Goal: Task Accomplishment & Management: Manage account settings

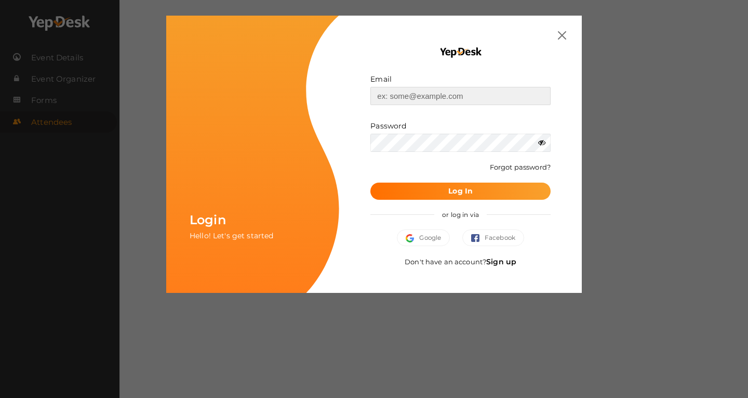
click at [456, 92] on input "text" at bounding box center [461, 96] width 180 height 18
type input "[EMAIL_ADDRESS][DOMAIN_NAME]"
click at [542, 142] on icon at bounding box center [541, 142] width 7 height 7
click at [450, 188] on b "Log In" at bounding box center [461, 190] width 24 height 9
click at [415, 231] on button "Google" at bounding box center [423, 237] width 53 height 17
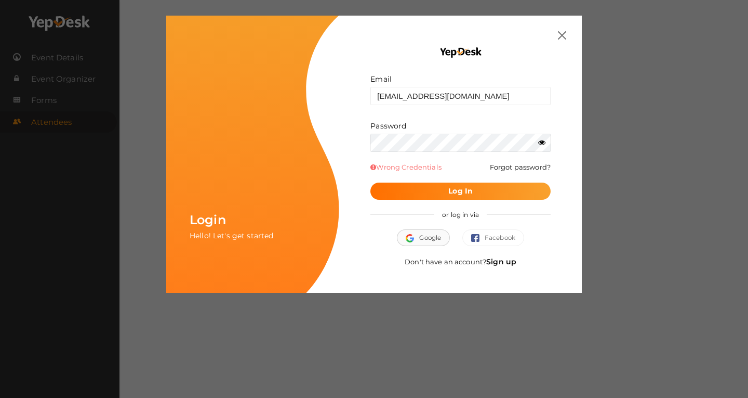
click at [415, 231] on button "Google" at bounding box center [423, 237] width 53 height 17
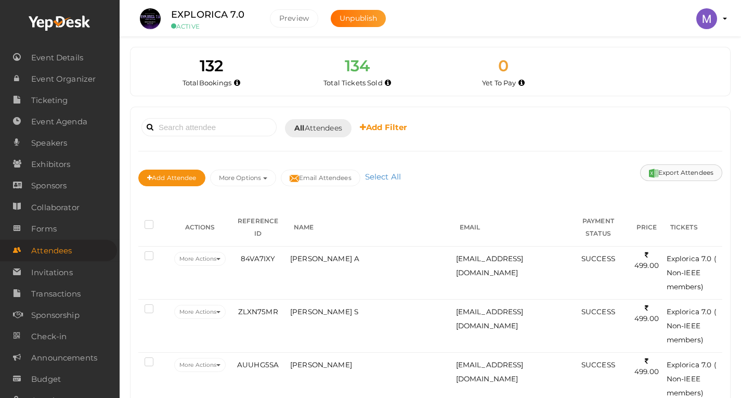
click at [682, 167] on button "Export Attendees" at bounding box center [681, 172] width 82 height 17
